Goal: Book appointment/travel/reservation

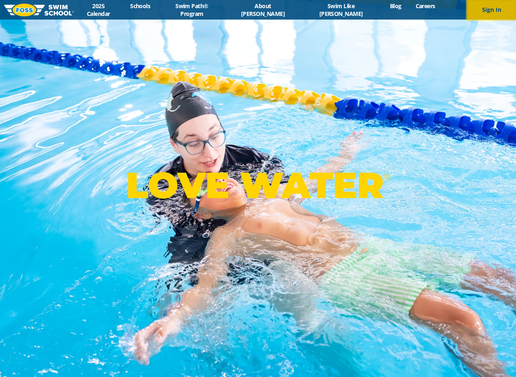
click at [491, 7] on button "Sign In" at bounding box center [491, 10] width 49 height 20
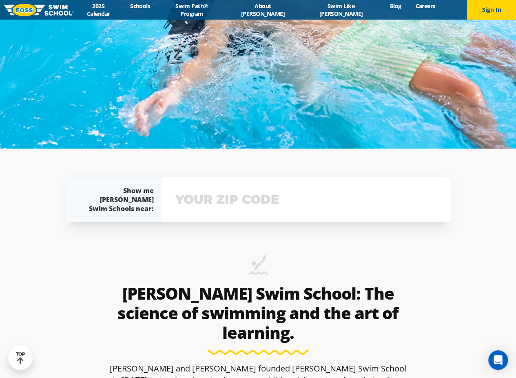
scroll to position [326, 0]
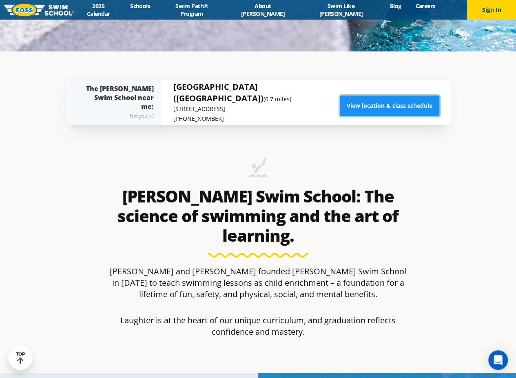
click at [363, 107] on link "View location & class schedule" at bounding box center [390, 105] width 100 height 20
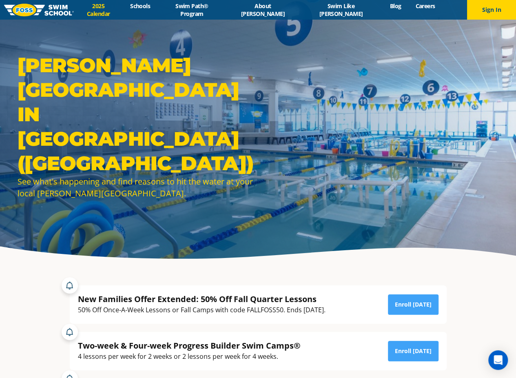
click at [123, 10] on link "2025 Calendar" at bounding box center [98, 10] width 49 height 16
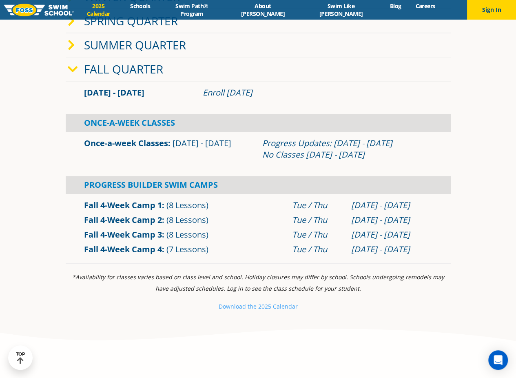
scroll to position [326, 0]
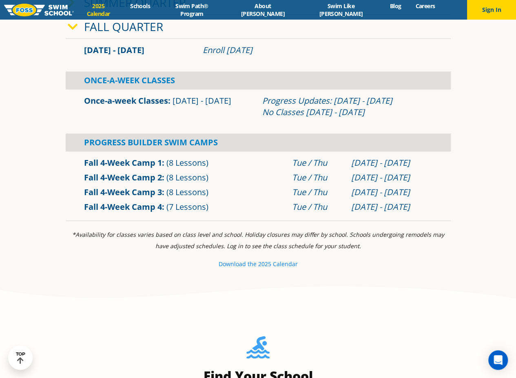
click at [267, 264] on small "e 2025 Calendar" at bounding box center [275, 264] width 44 height 8
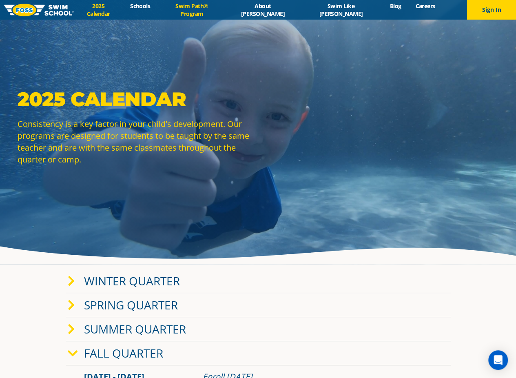
click at [215, 9] on link "Swim Path® Program" at bounding box center [191, 10] width 69 height 16
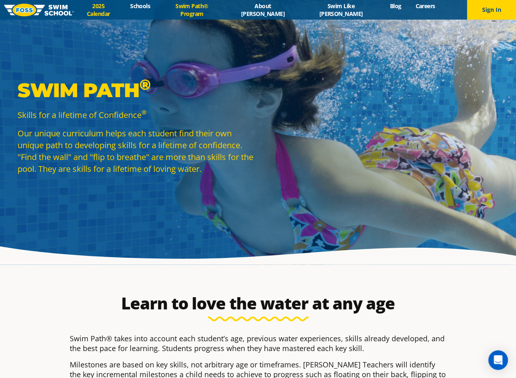
click at [123, 7] on link "2025 Calendar" at bounding box center [98, 10] width 49 height 16
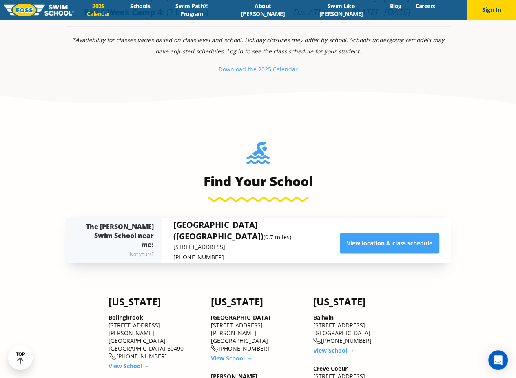
scroll to position [571, 0]
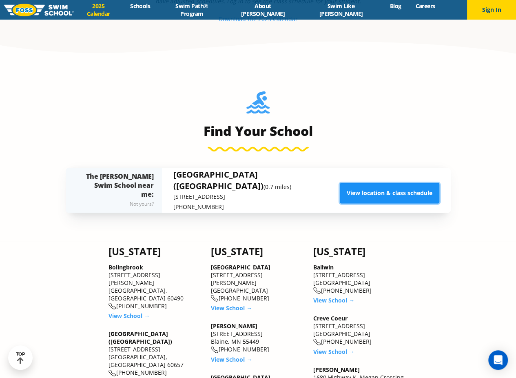
click at [384, 186] on link "View location & class schedule" at bounding box center [390, 193] width 100 height 20
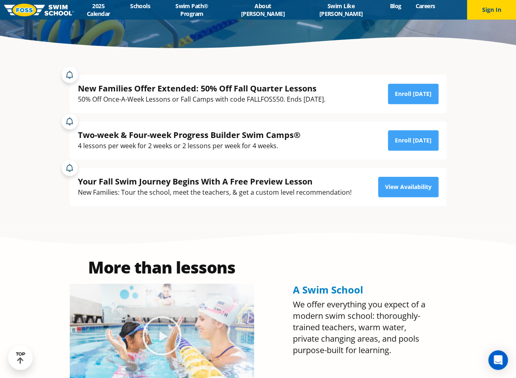
scroll to position [245, 0]
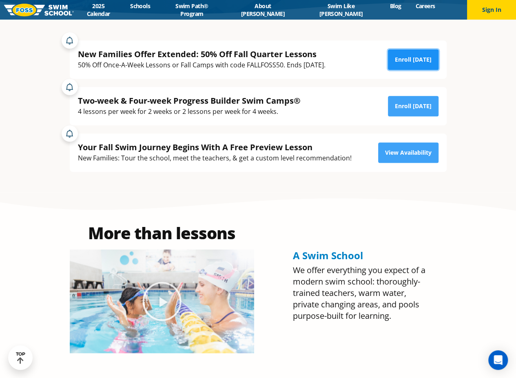
click at [399, 64] on link "Enroll [DATE]" at bounding box center [413, 59] width 51 height 20
